Goal: Information Seeking & Learning: Compare options

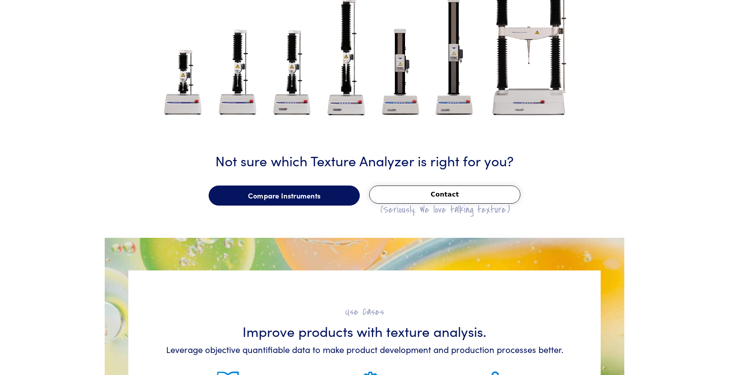
scroll to position [1084, 0]
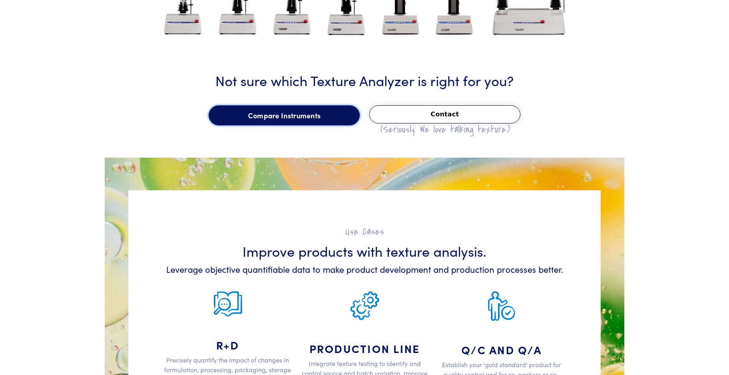
click at [302, 120] on link "Compare Instruments" at bounding box center [284, 115] width 151 height 20
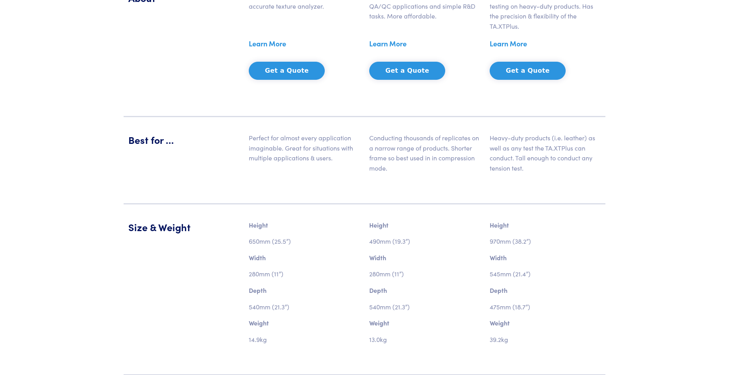
scroll to position [441, 0]
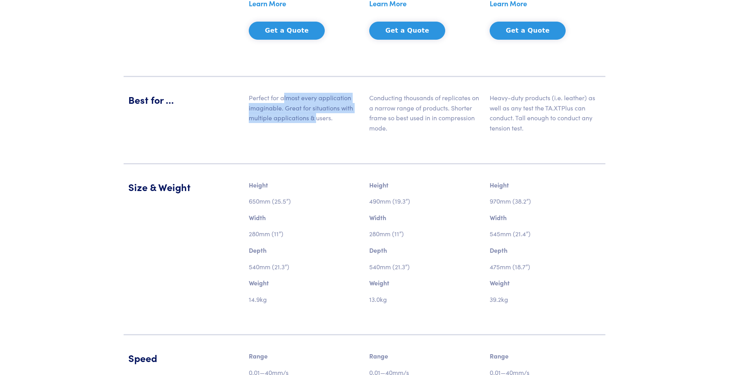
drag, startPoint x: 303, startPoint y: 108, endPoint x: 316, endPoint y: 114, distance: 14.1
click at [316, 114] on p "Perfect for almost every application imaginable. Great for situations with mult…" at bounding box center [304, 108] width 111 height 30
drag, startPoint x: 335, startPoint y: 119, endPoint x: 275, endPoint y: 98, distance: 63.3
click at [275, 98] on p "Perfect for almost every application imaginable. Great for situations with mult…" at bounding box center [304, 108] width 111 height 30
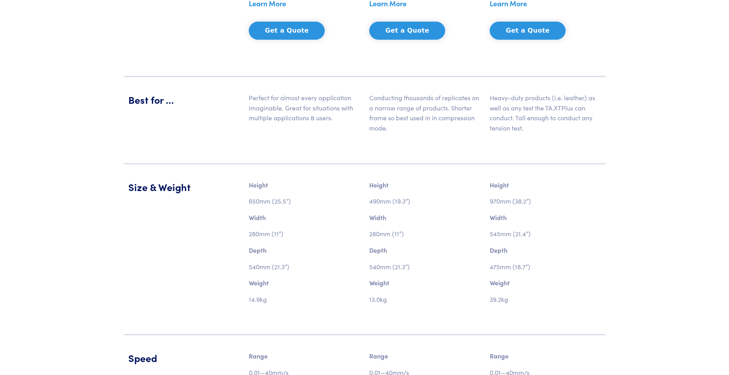
click at [275, 98] on p "Perfect for almost every application imaginable. Great for situations with mult…" at bounding box center [304, 108] width 111 height 30
click at [355, 111] on p "Perfect for almost every application imaginable. Great for situations with mult…" at bounding box center [304, 108] width 111 height 30
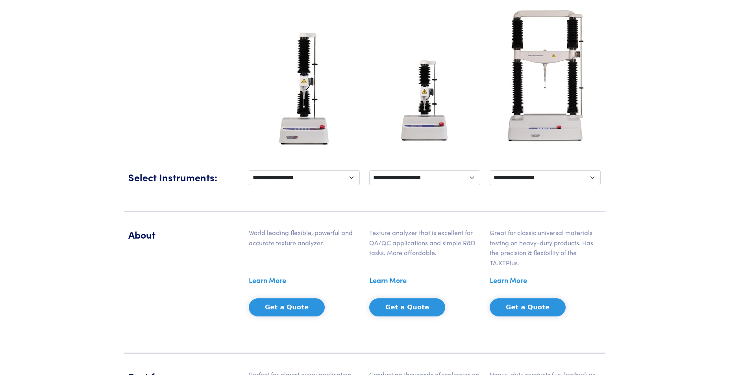
scroll to position [161, 0]
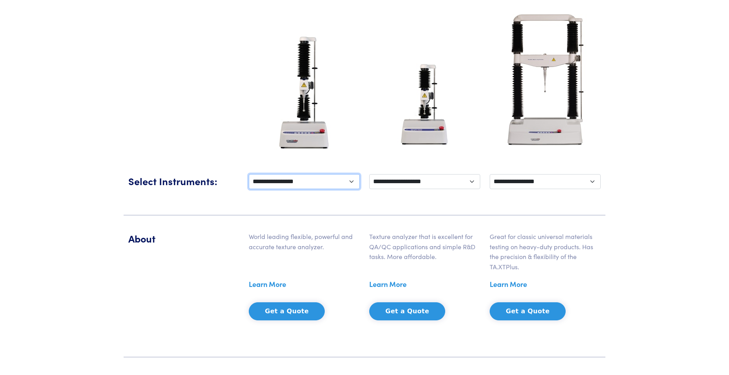
click at [249, 174] on select "**********" at bounding box center [304, 181] width 111 height 15
click at [507, 220] on div "About World leading flexible, powerful and accurate texture analyzer. Learn Mor…" at bounding box center [365, 287] width 482 height 142
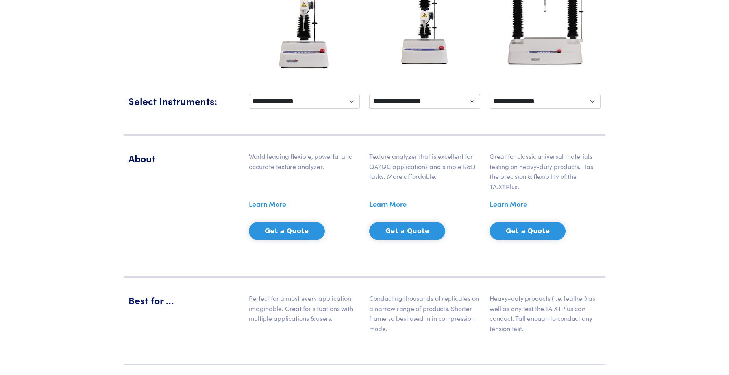
scroll to position [281, 0]
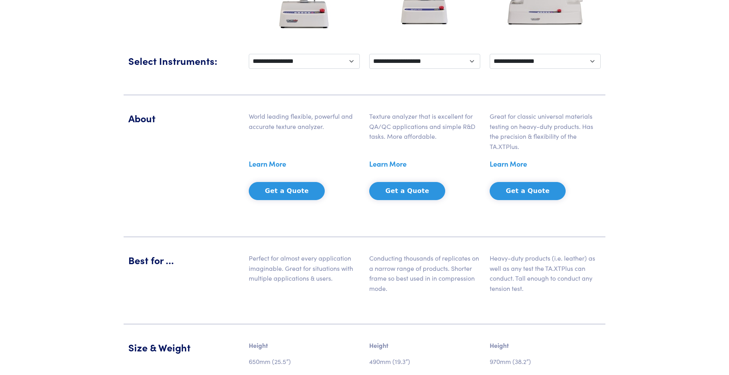
click at [391, 164] on link "Learn More" at bounding box center [387, 164] width 37 height 12
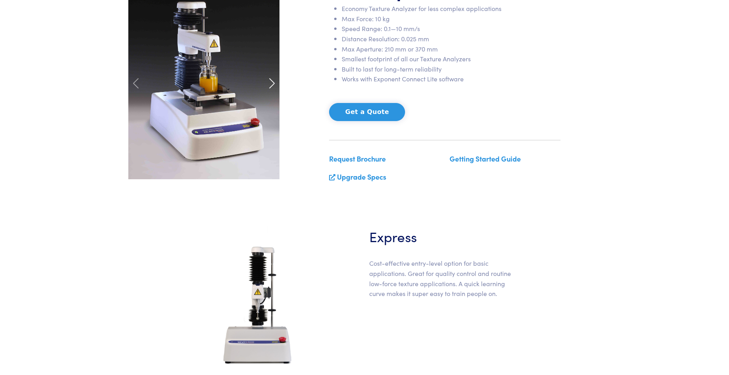
click at [269, 79] on span at bounding box center [272, 83] width 13 height 13
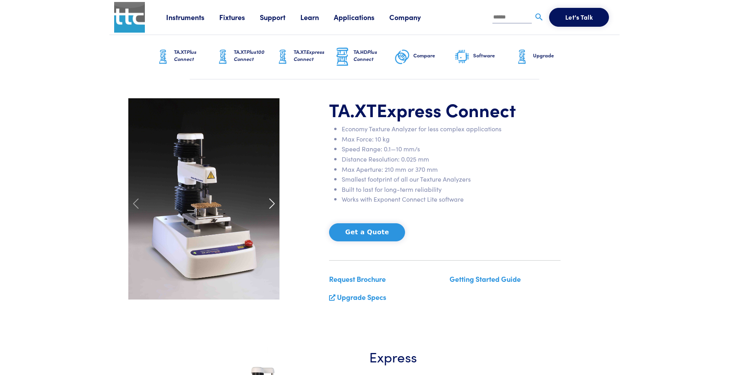
click at [268, 201] on span at bounding box center [272, 204] width 13 height 13
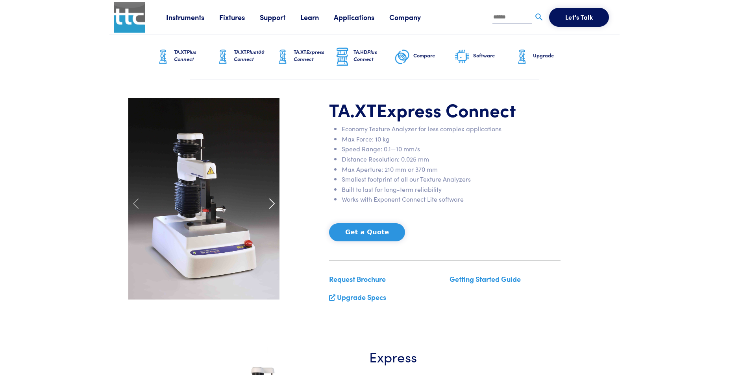
click at [272, 203] on span at bounding box center [272, 204] width 13 height 13
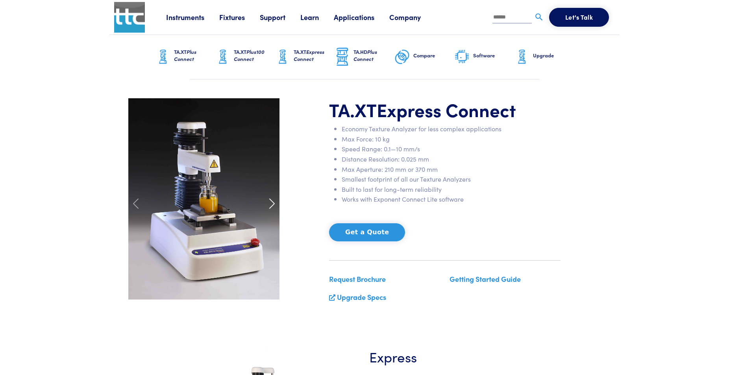
click at [272, 203] on span at bounding box center [272, 204] width 13 height 13
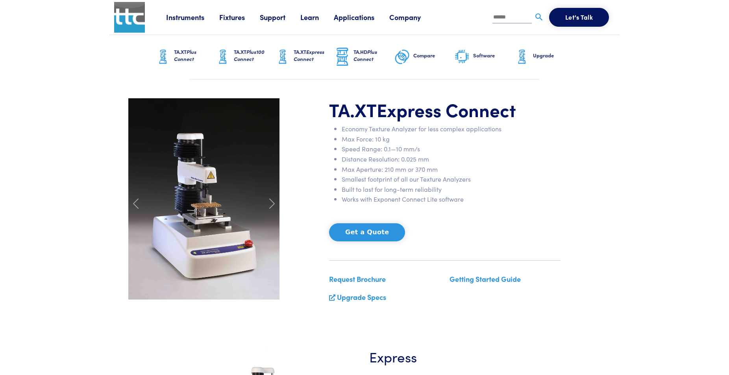
scroll to position [40, 0]
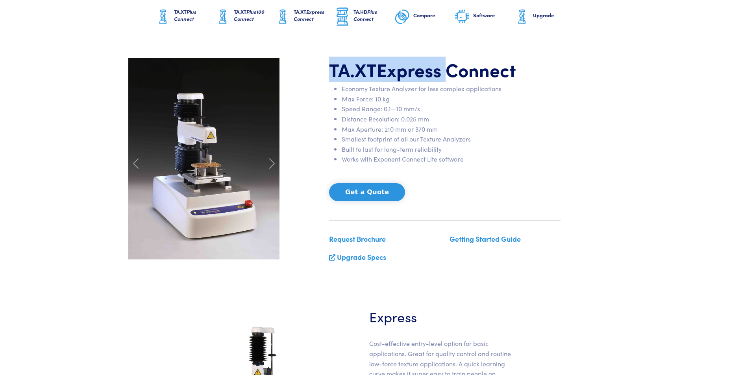
drag, startPoint x: 332, startPoint y: 68, endPoint x: 228, endPoint y: 105, distance: 110.5
click at [443, 74] on h1 "TA.XT Express Connect" at bounding box center [444, 69] width 231 height 23
